Goal: Task Accomplishment & Management: Manage account settings

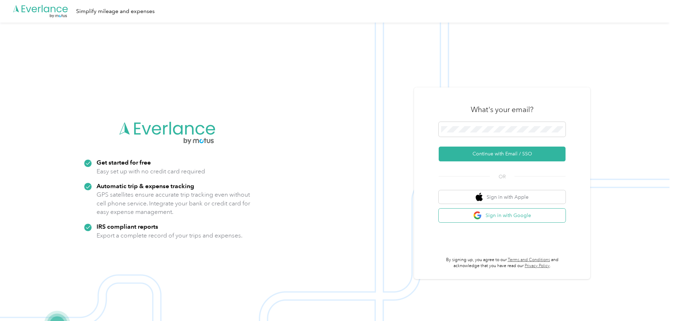
click at [494, 215] on button "Sign in with Google" at bounding box center [502, 216] width 127 height 14
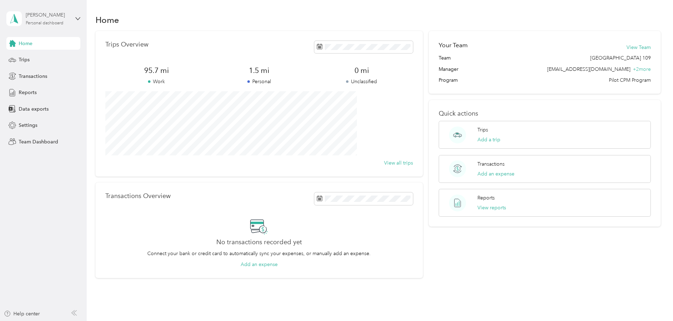
click at [58, 23] on div "Personal dashboard" at bounding box center [45, 23] width 38 height 4
click at [33, 60] on div "Team dashboard" at bounding box center [80, 55] width 139 height 12
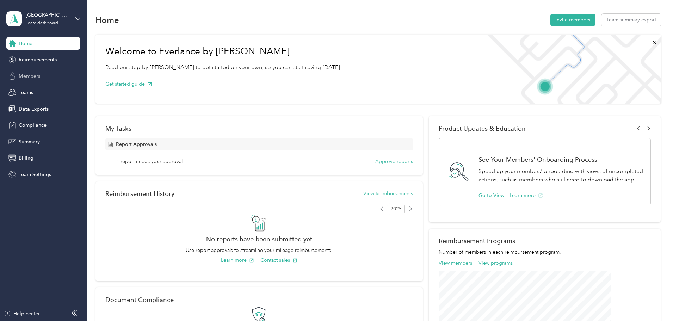
click at [28, 78] on span "Members" at bounding box center [30, 76] width 22 height 7
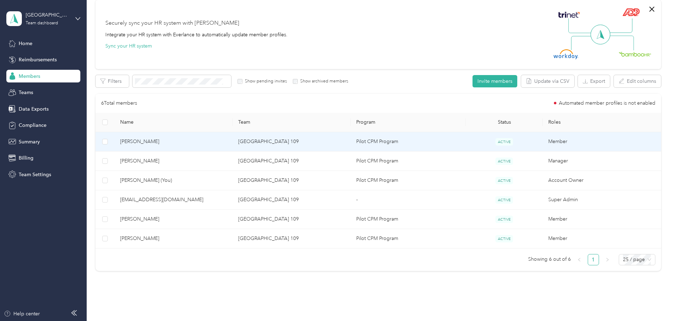
scroll to position [71, 0]
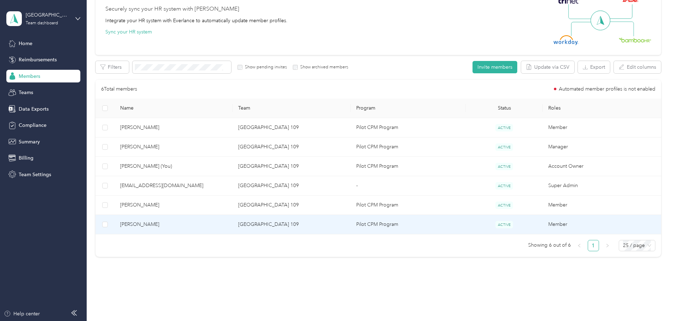
click at [183, 225] on span "[PERSON_NAME]" at bounding box center [173, 225] width 107 height 8
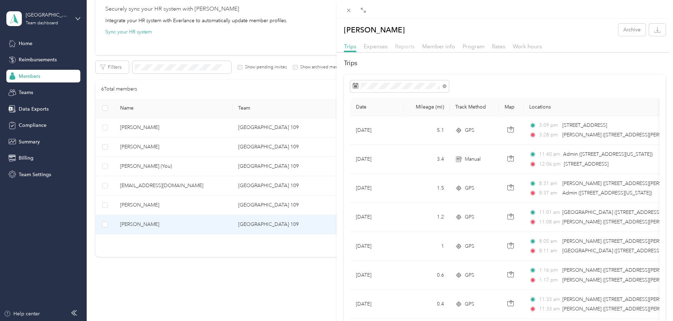
click at [405, 49] on span "Reports" at bounding box center [405, 46] width 20 height 7
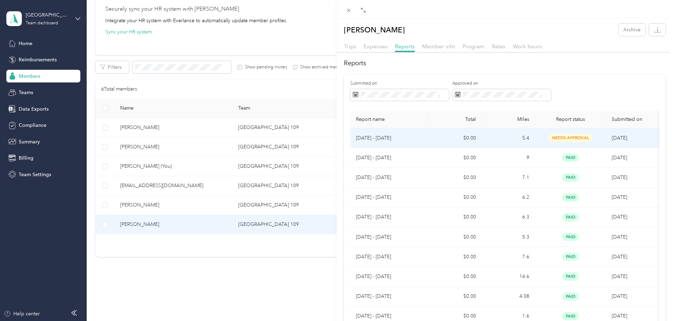
click at [381, 138] on p "[DATE] - [DATE]" at bounding box center [389, 138] width 67 height 8
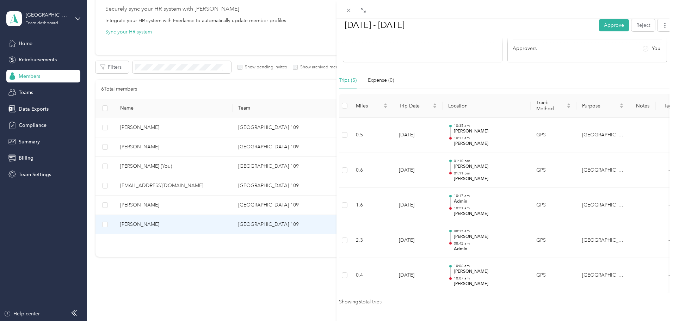
scroll to position [165, 0]
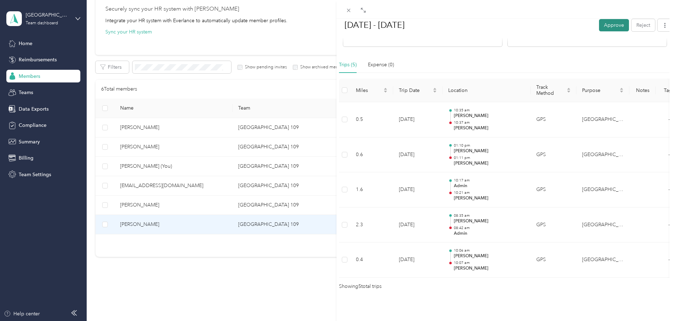
click at [608, 22] on button "Approve" at bounding box center [614, 25] width 30 height 12
click at [561, 26] on button "Mark as paid" at bounding box center [572, 25] width 38 height 12
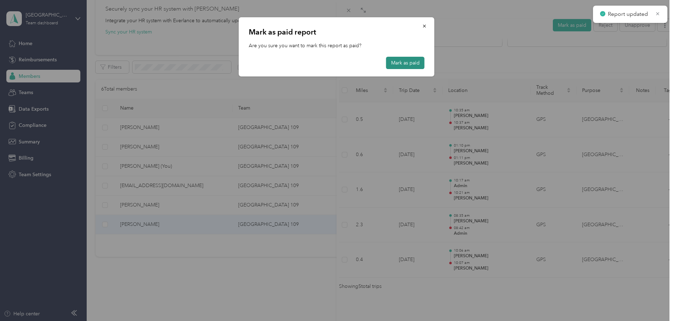
click at [404, 64] on button "Mark as paid" at bounding box center [405, 63] width 38 height 12
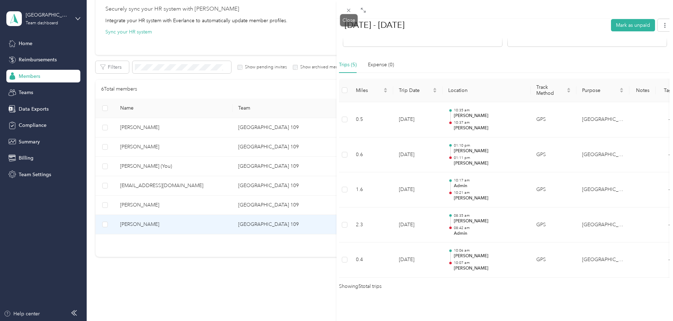
drag, startPoint x: 351, startPoint y: 10, endPoint x: 311, endPoint y: 0, distance: 41.0
click at [352, 10] on icon at bounding box center [349, 10] width 6 height 6
